Goal: Navigation & Orientation: Find specific page/section

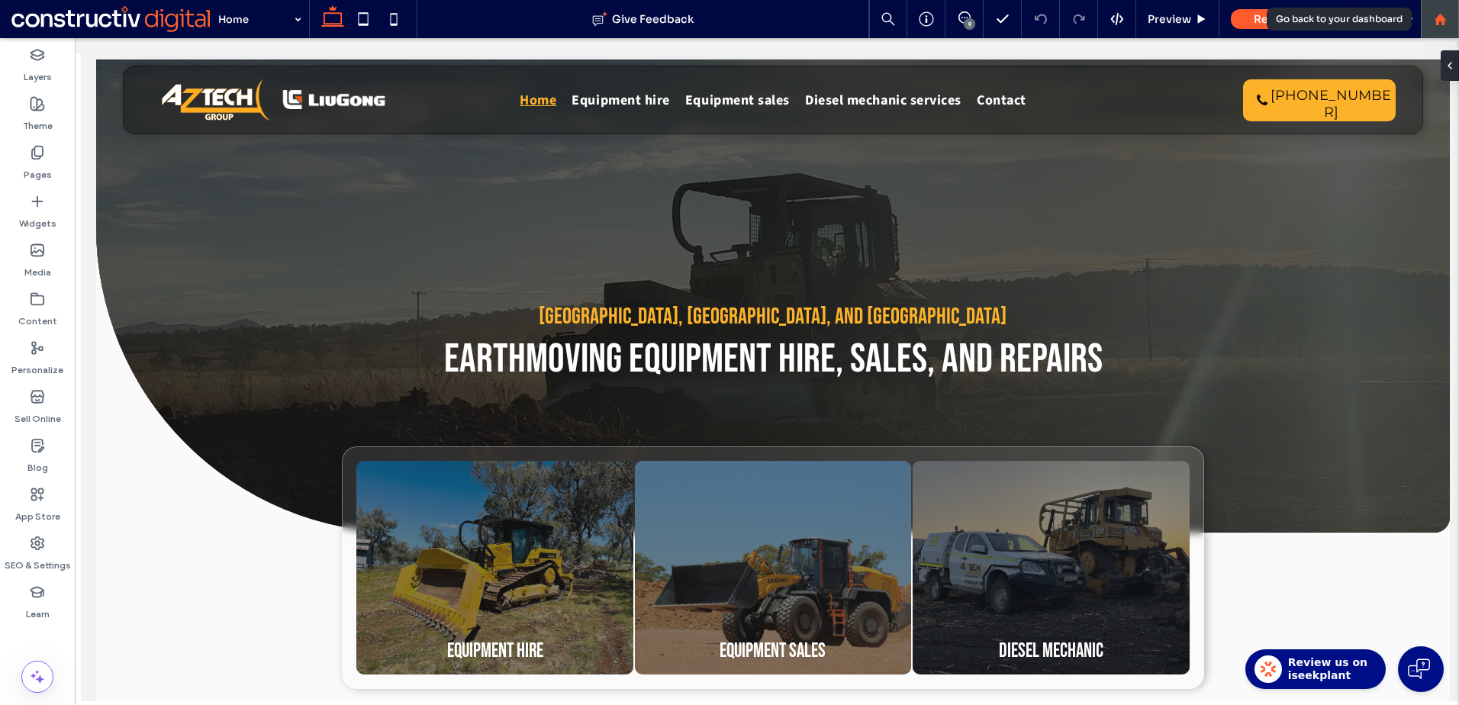
click at [1443, 17] on use at bounding box center [1439, 18] width 11 height 11
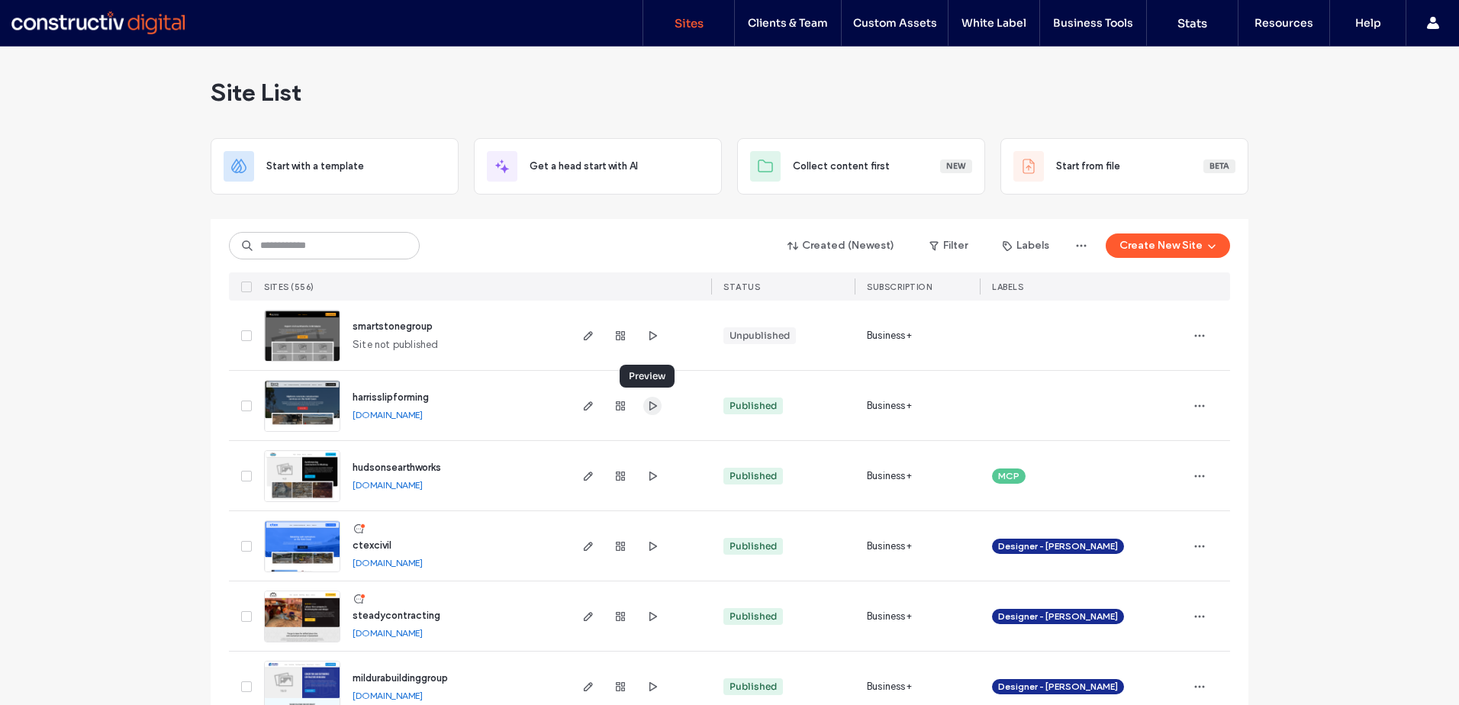
click at [649, 403] on use "button" at bounding box center [653, 405] width 8 height 9
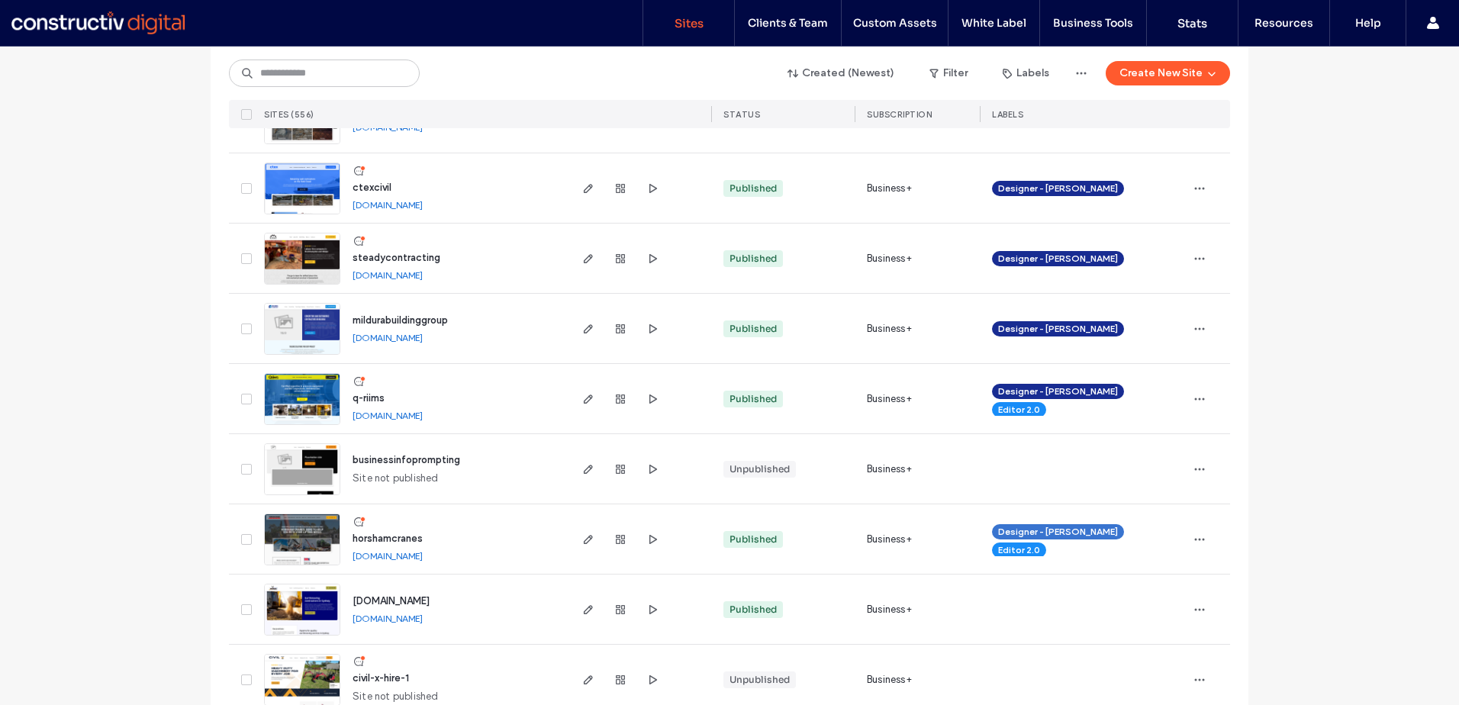
scroll to position [229, 0]
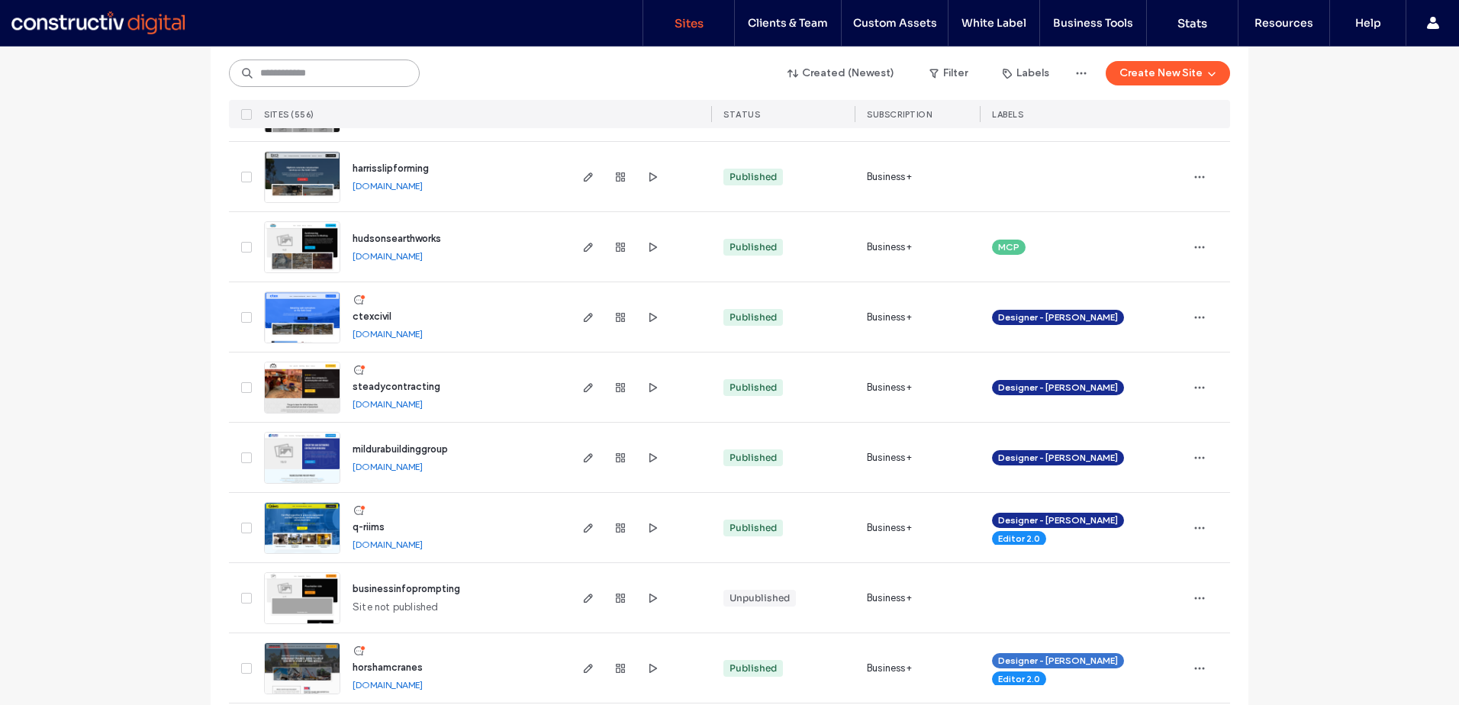
click at [321, 71] on input at bounding box center [324, 73] width 191 height 27
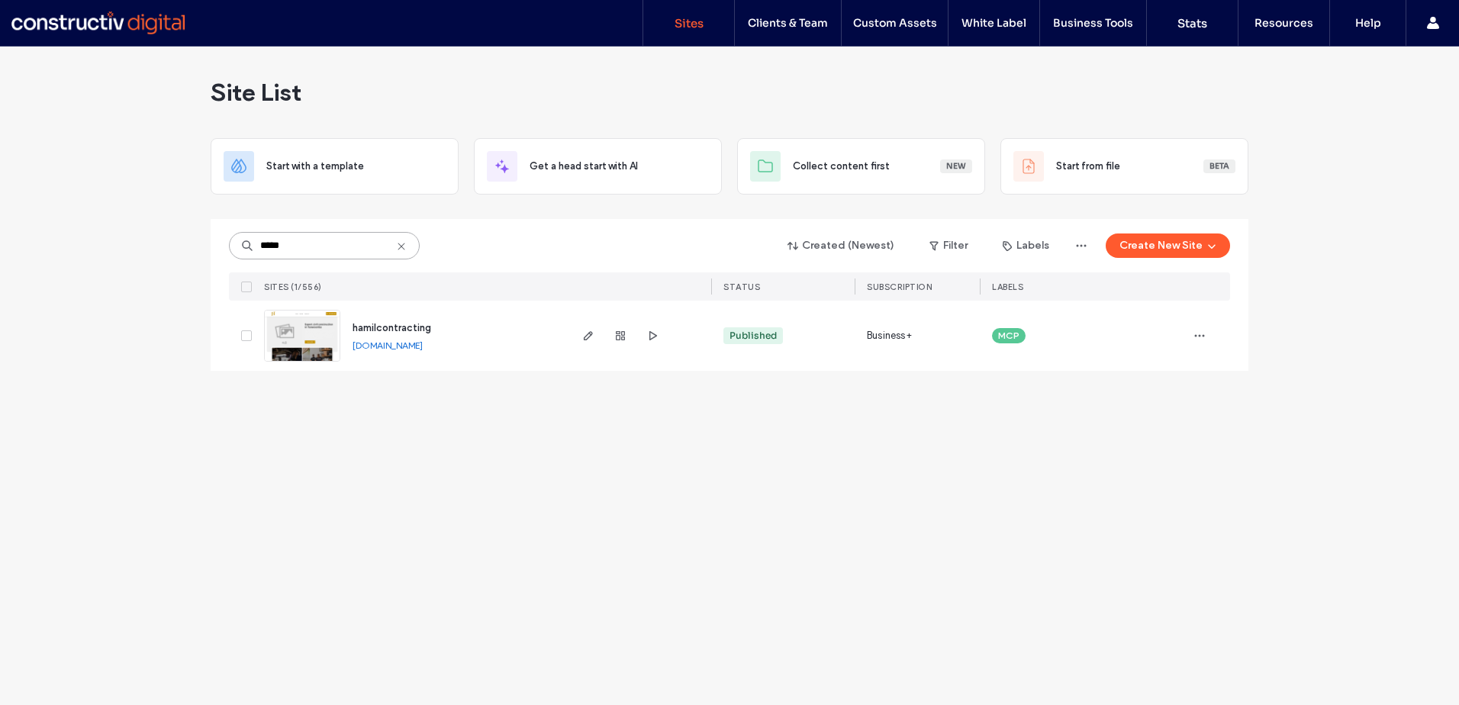
scroll to position [0, 0]
type input "*****"
click at [585, 334] on icon "button" at bounding box center [588, 336] width 12 height 12
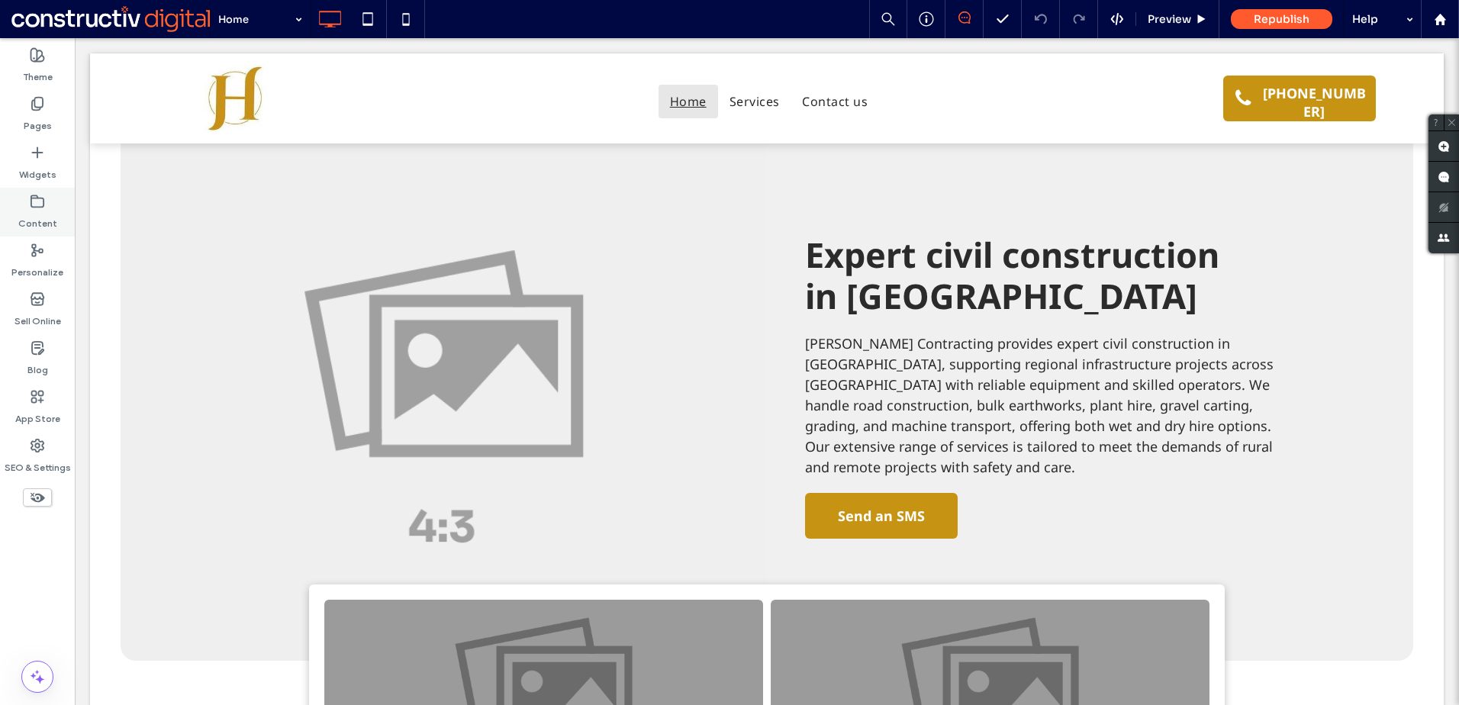
click at [40, 224] on label "Content" at bounding box center [37, 219] width 39 height 21
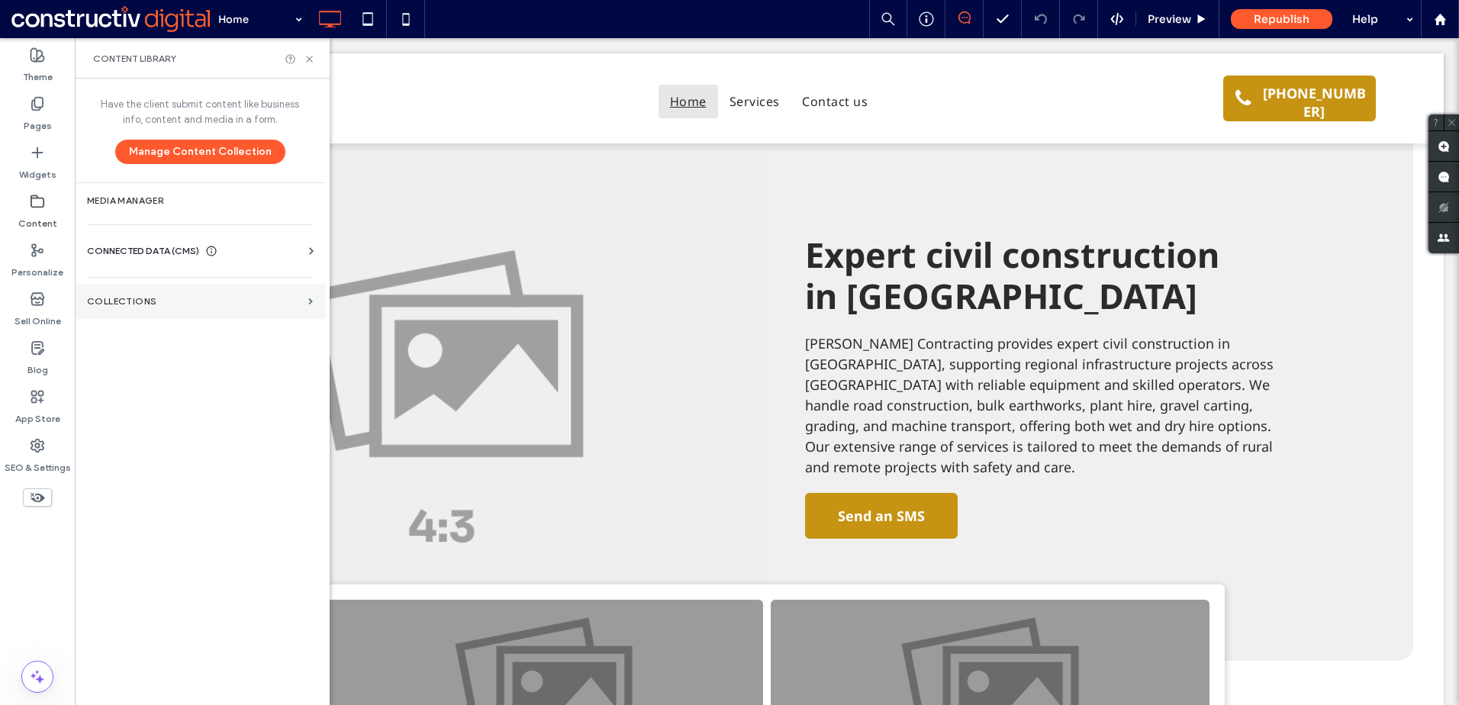
click at [195, 298] on label "Collections" at bounding box center [194, 301] width 215 height 11
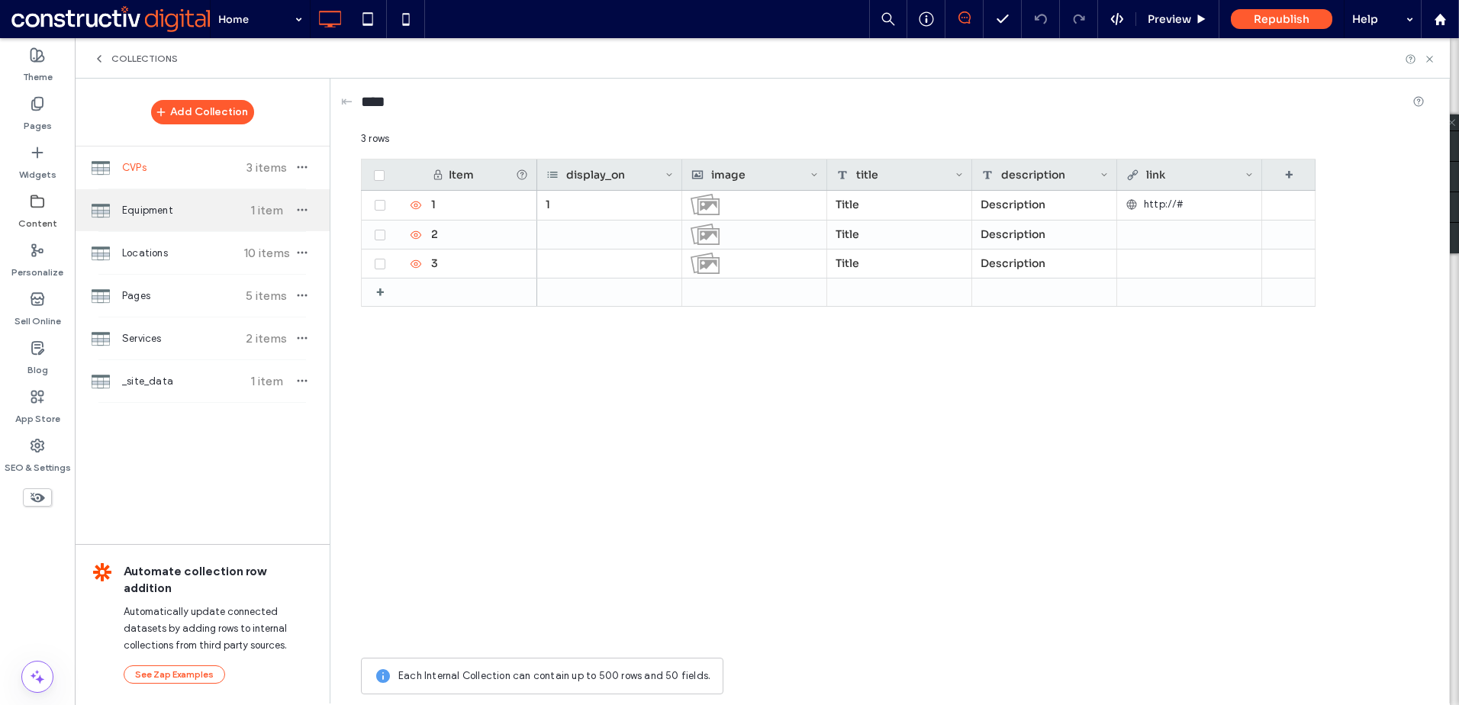
click at [198, 215] on span "Equipment" at bounding box center [179, 210] width 114 height 15
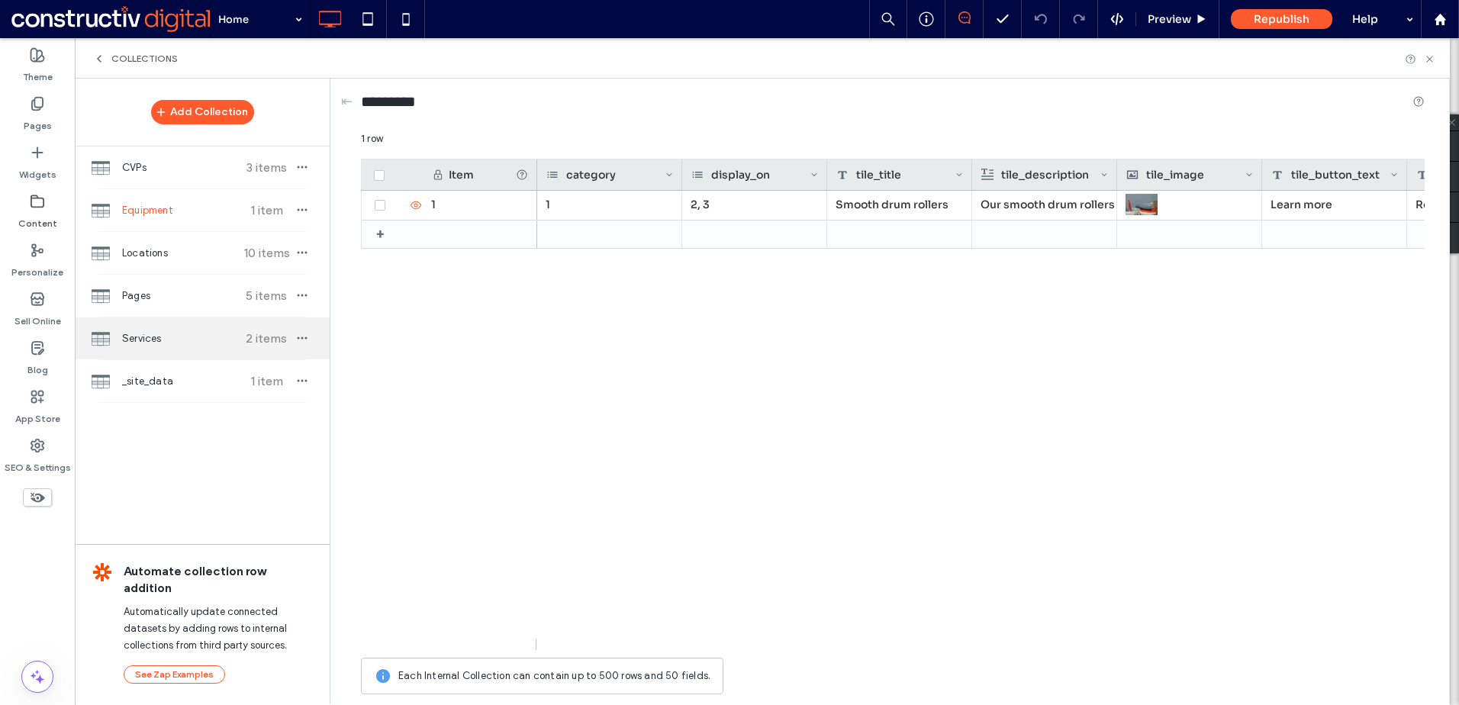
click at [210, 334] on span "Services" at bounding box center [179, 338] width 114 height 15
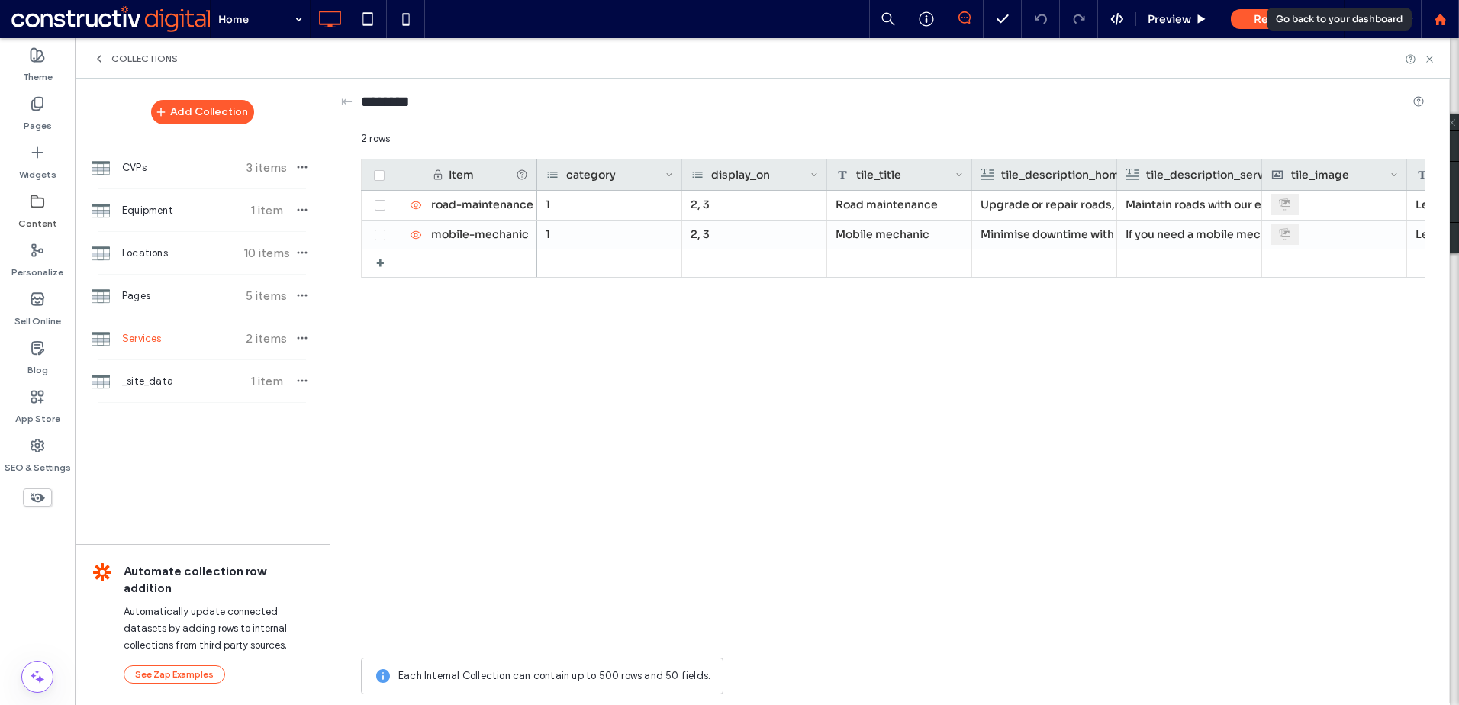
click at [1436, 21] on icon at bounding box center [1440, 19] width 13 height 13
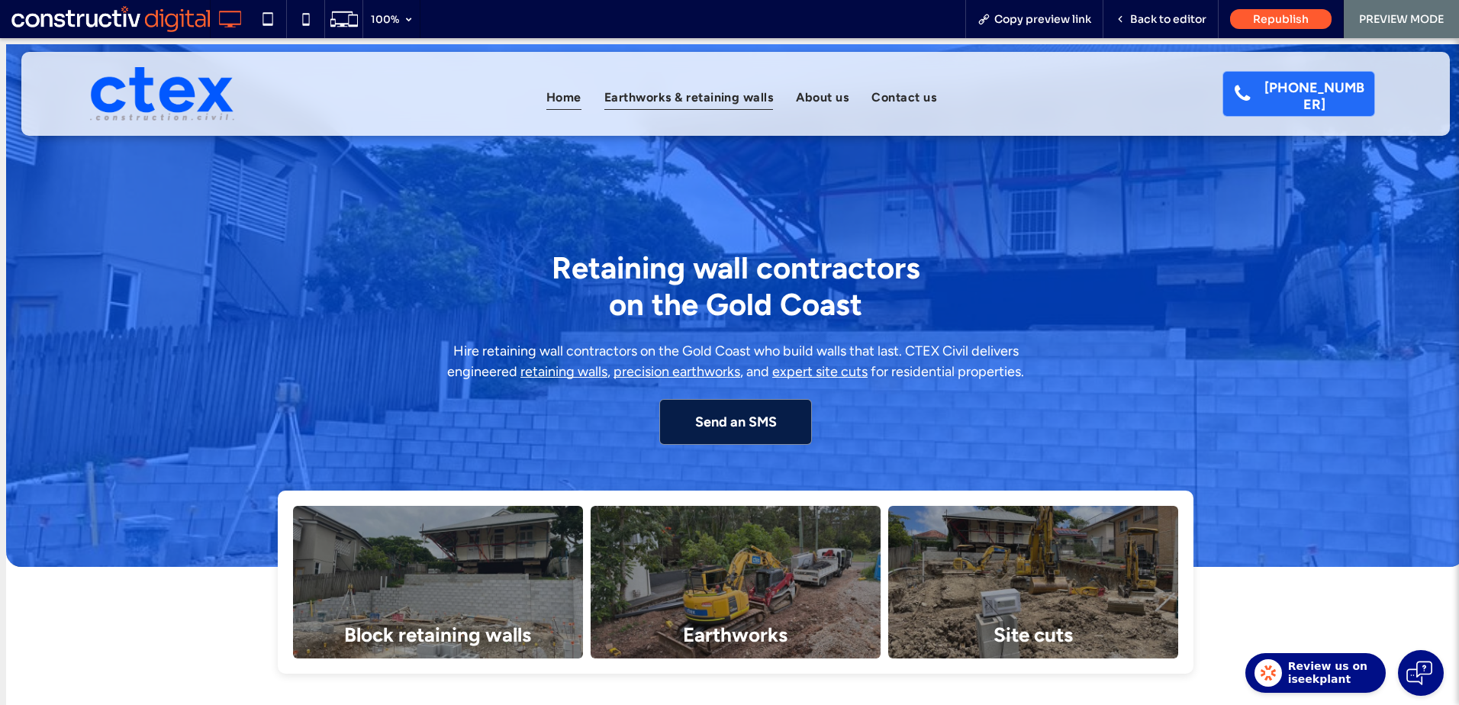
drag, startPoint x: 672, startPoint y: 92, endPoint x: 964, endPoint y: 235, distance: 324.6
click at [672, 92] on span "Earthworks & retaining walls" at bounding box center [688, 96] width 169 height 25
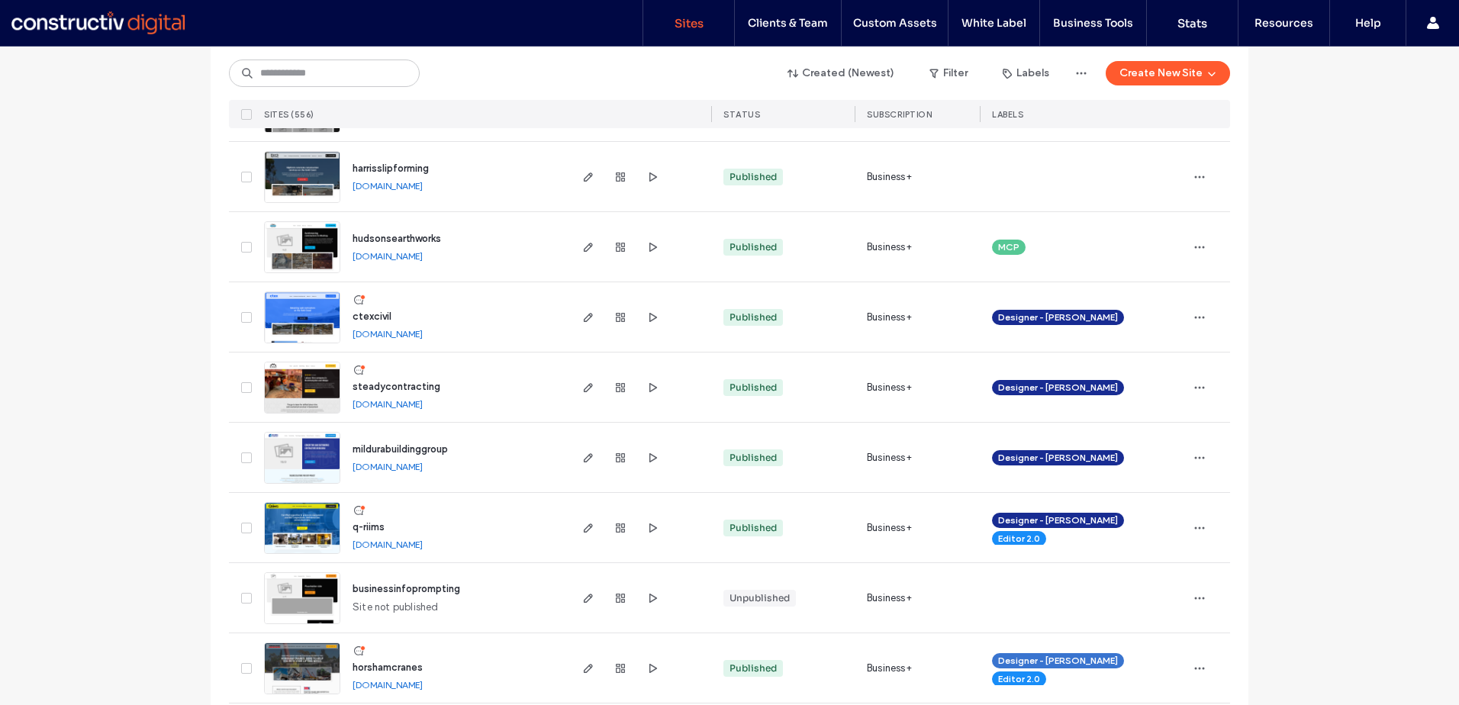
scroll to position [305, 0]
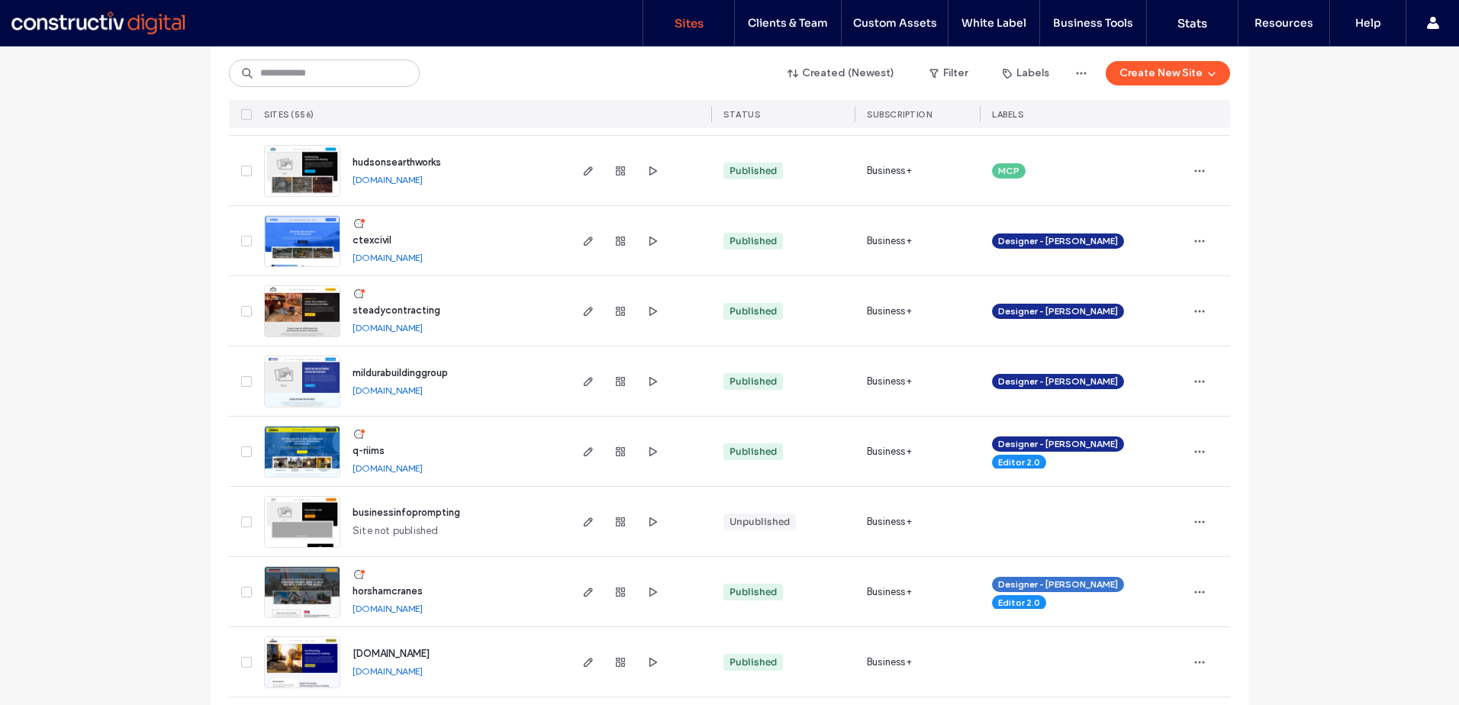
click at [428, 376] on span "mildurabuildinggroup" at bounding box center [400, 372] width 95 height 11
